Goal: Task Accomplishment & Management: Manage account settings

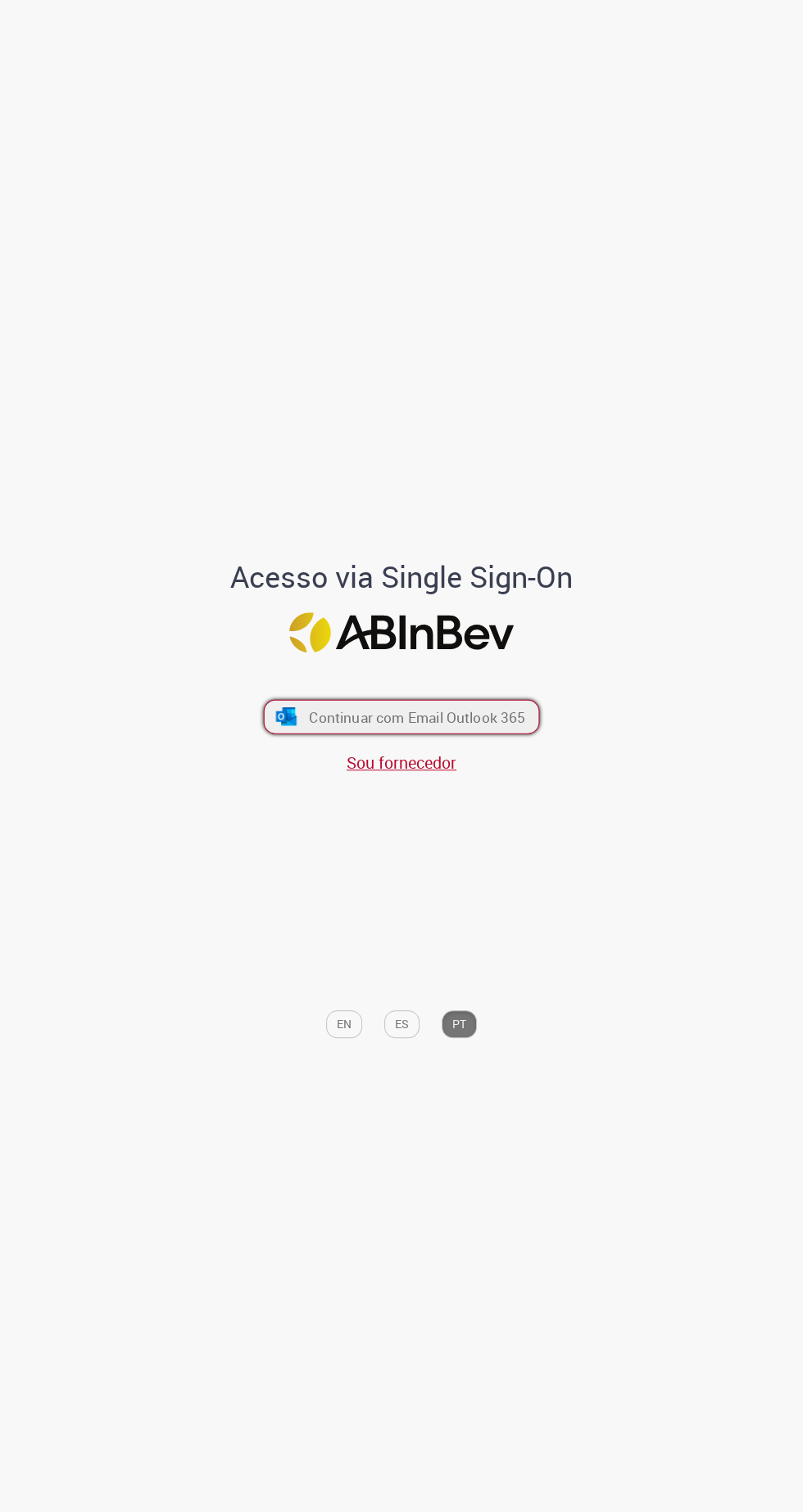
click at [477, 726] on span "Continuar com Email Outlook 365" at bounding box center [417, 717] width 216 height 18
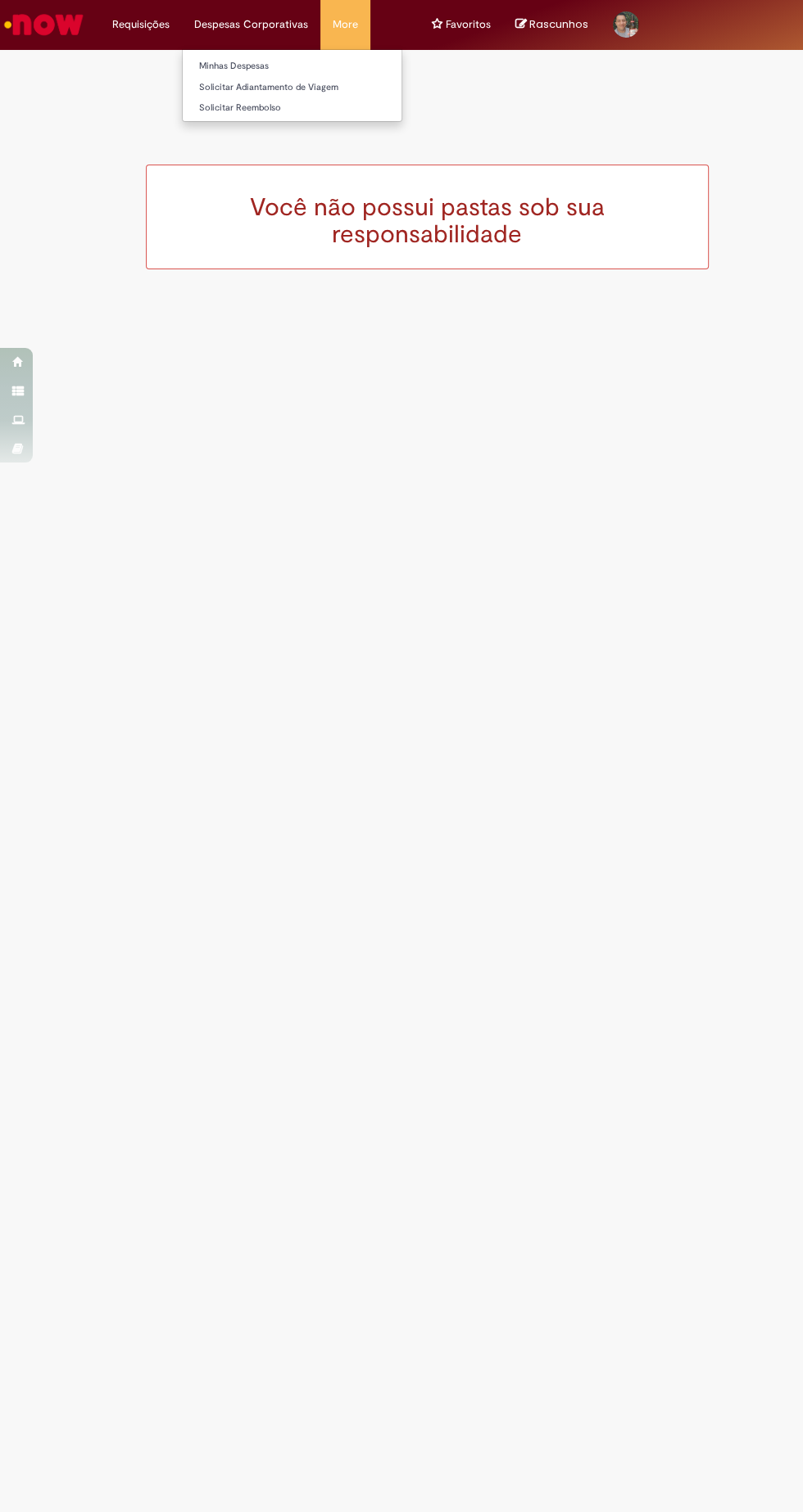
click at [182, 4] on li "Despesas Corporativas Minhas Despesas Solicitar Adiantamento de Viagem Solicita…" at bounding box center [140, 24] width 82 height 49
click at [271, 67] on link "Minhas Despesas" at bounding box center [292, 67] width 219 height 18
